Goal: Use online tool/utility: Use online tool/utility

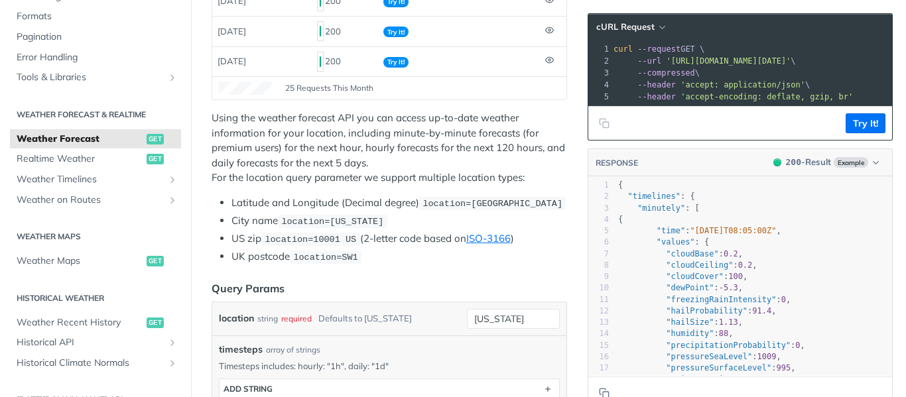
scroll to position [337, 0]
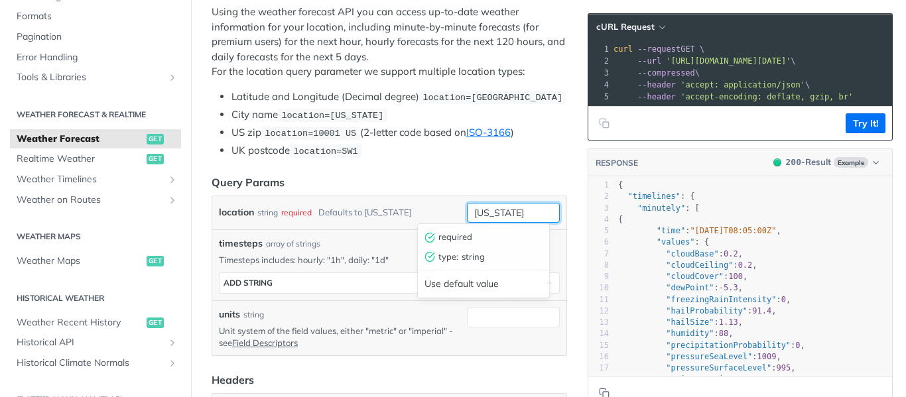
click at [520, 213] on input "[US_STATE]" at bounding box center [513, 213] width 93 height 20
drag, startPoint x: 452, startPoint y: 216, endPoint x: 401, endPoint y: 212, distance: 51.9
click at [401, 212] on div "location string required Defaults to [US_STATE] [US_STATE] required type : stri…" at bounding box center [389, 213] width 341 height 20
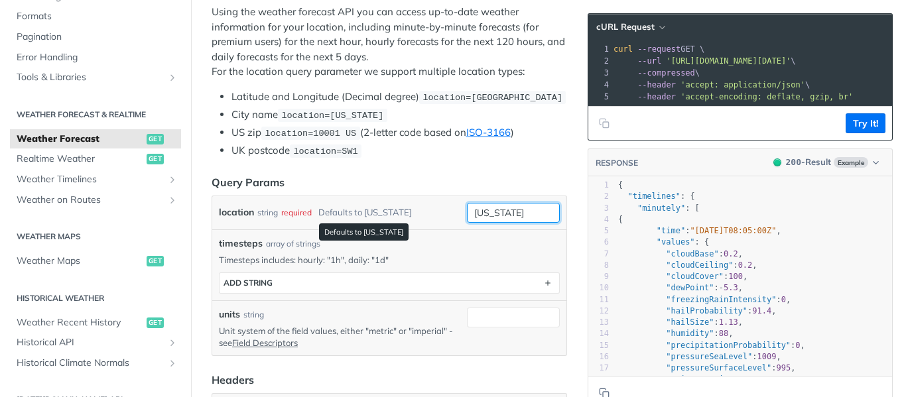
paste input "IRRI, 14°10'12.0 N 121°15'25.2 E"
type input "IRRI, 14°10'12.0 N 121°15'25.2 E"
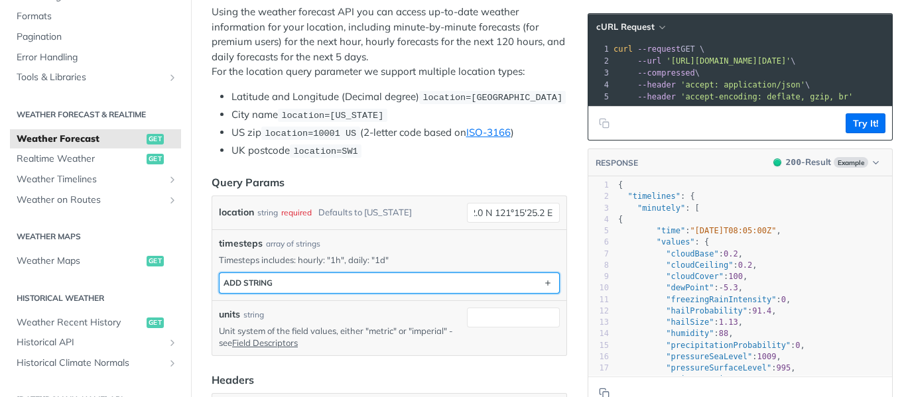
scroll to position [0, 0]
click at [394, 273] on button "ADD string" at bounding box center [390, 283] width 340 height 20
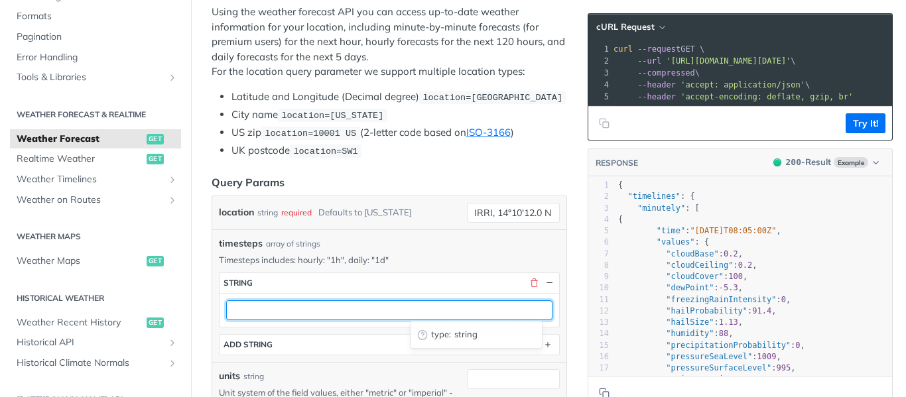
click at [312, 310] on input "text" at bounding box center [389, 310] width 326 height 20
type input "1d"
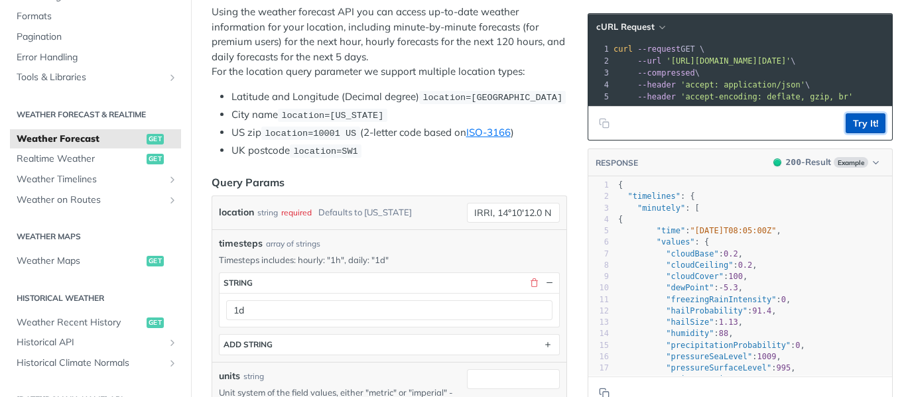
click at [855, 132] on button "Try It!" at bounding box center [866, 123] width 40 height 20
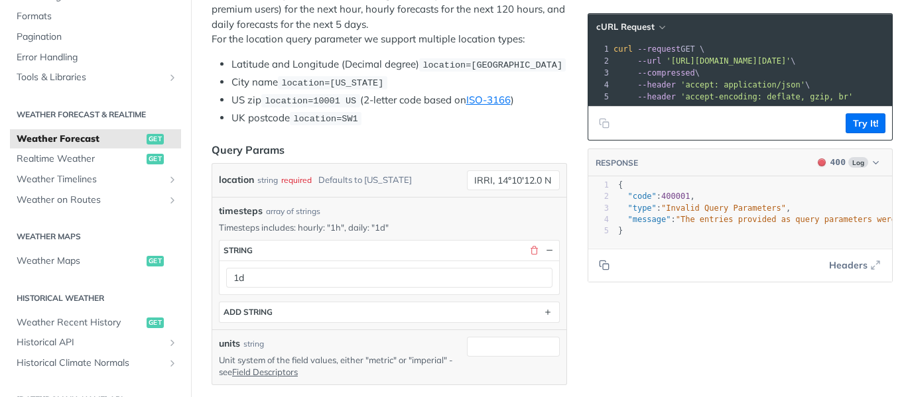
scroll to position [337, 0]
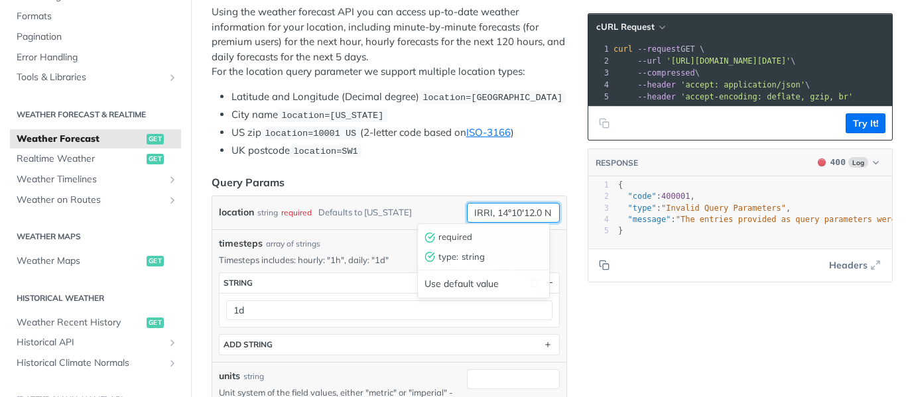
click at [489, 212] on input "IRRI, 14°10'12.0 N 121°15'25.2 E" at bounding box center [513, 213] width 93 height 20
type input "14°10'12.0 N 121°15'25.2 E"
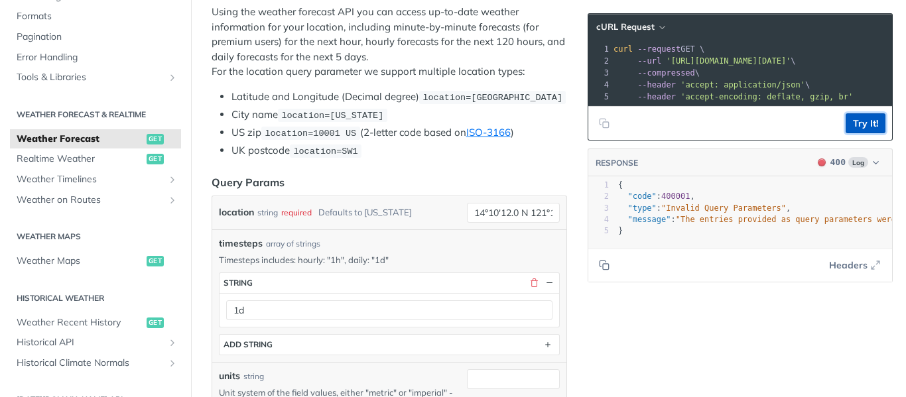
click at [851, 133] on button "Try It!" at bounding box center [866, 123] width 40 height 20
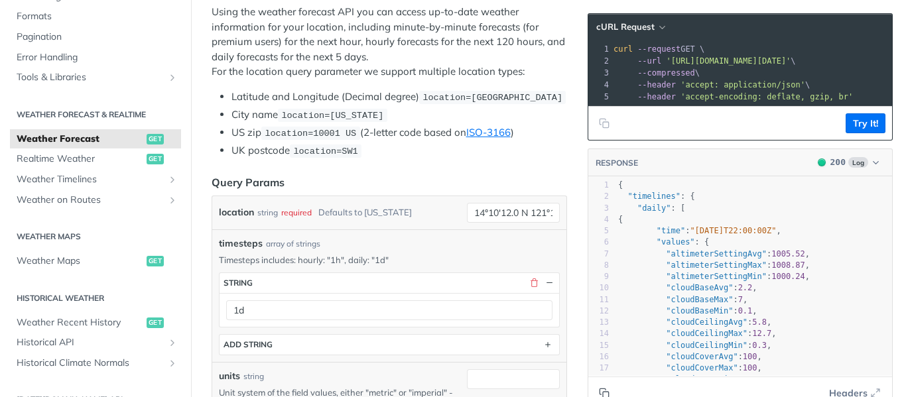
click at [599, 391] on icon "Copy to clipboard" at bounding box center [604, 393] width 11 height 11
